Goal: Task Accomplishment & Management: Use online tool/utility

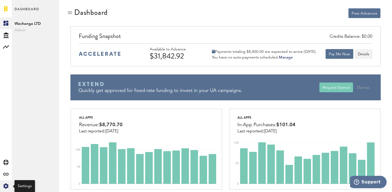
click at [5, 185] on icon at bounding box center [5, 185] width 5 height 5
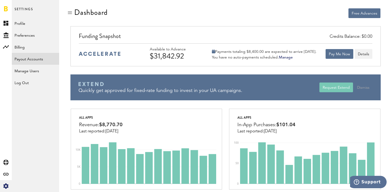
click at [37, 56] on link "Payout Accounts" at bounding box center [35, 59] width 47 height 12
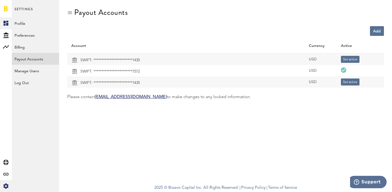
click at [8, 22] on icon at bounding box center [5, 23] width 5 height 5
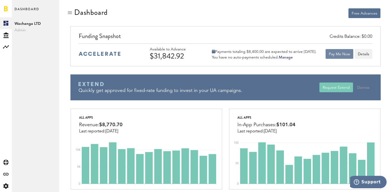
click at [335, 53] on button "Pay Me Now" at bounding box center [340, 54] width 28 height 10
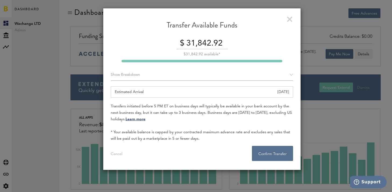
drag, startPoint x: 204, startPoint y: 43, endPoint x: 369, endPoint y: 40, distance: 165.5
click at [369, 40] on div "Transfer Available Funds $ 31,842.92 $31,842.92 available* Show Breakdown Apple…" at bounding box center [202, 96] width 380 height 192
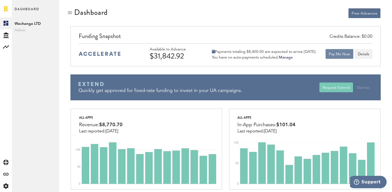
click at [333, 55] on button "Pay Me Now" at bounding box center [340, 54] width 28 height 10
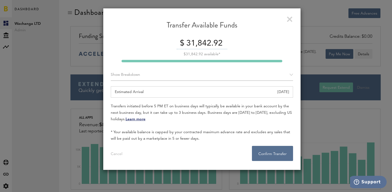
click at [202, 44] on input "31,842.92" at bounding box center [206, 43] width 42 height 11
type input "31,800"
click at [272, 150] on button "Confirm Transfer . . ." at bounding box center [272, 153] width 41 height 15
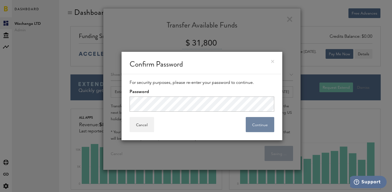
click at [257, 129] on button "Continue" at bounding box center [260, 124] width 29 height 15
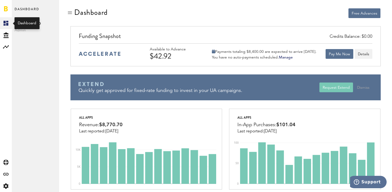
click at [1, 24] on link "Created with Sketch." at bounding box center [6, 23] width 12 height 12
click at [8, 7] on div at bounding box center [6, 8] width 12 height 17
click at [7, 7] on link at bounding box center [6, 8] width 4 height 5
